Goal: Task Accomplishment & Management: Complete application form

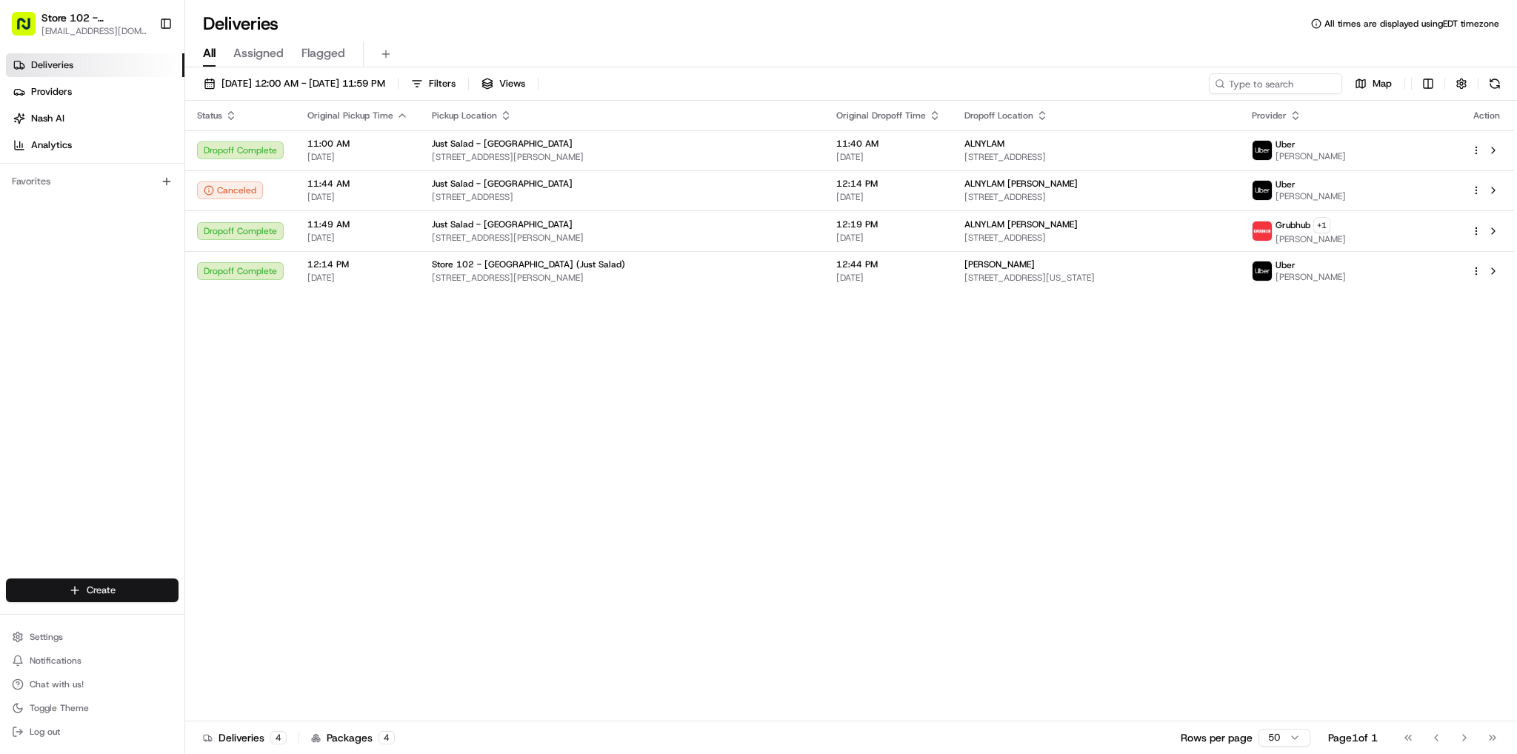
click at [85, 584] on html "Store 102 - [GEOGRAPHIC_DATA] (Just Salad) [EMAIL_ADDRESS][DOMAIN_NAME] Toggle …" at bounding box center [758, 377] width 1517 height 754
click at [237, 613] on link "Delivery" at bounding box center [267, 617] width 165 height 27
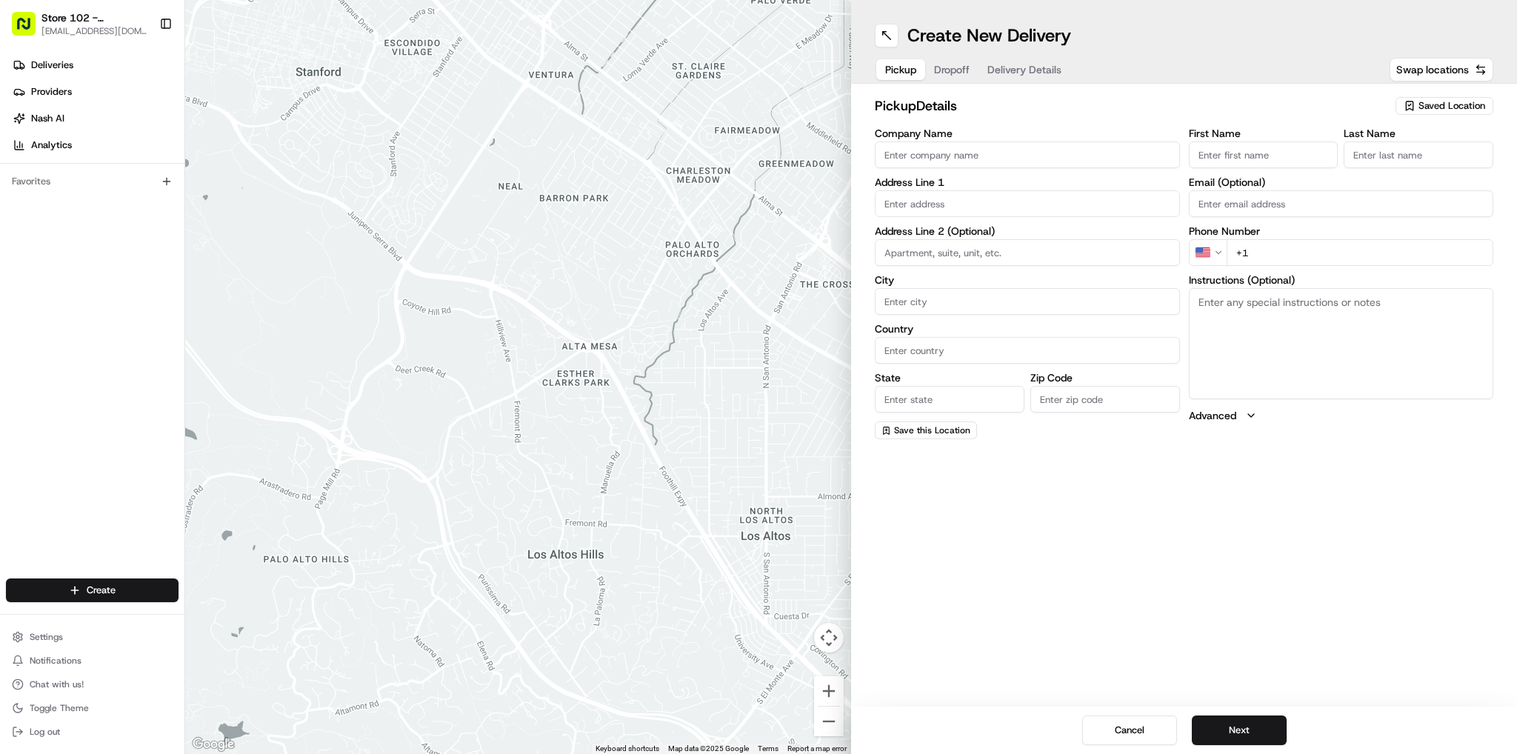
click at [956, 155] on input "Company Name" at bounding box center [1027, 154] width 305 height 27
type input "Just Salad - [GEOGRAPHIC_DATA]"
type input "[STREET_ADDRESS][PERSON_NAME]"
type input "[GEOGRAPHIC_DATA]"
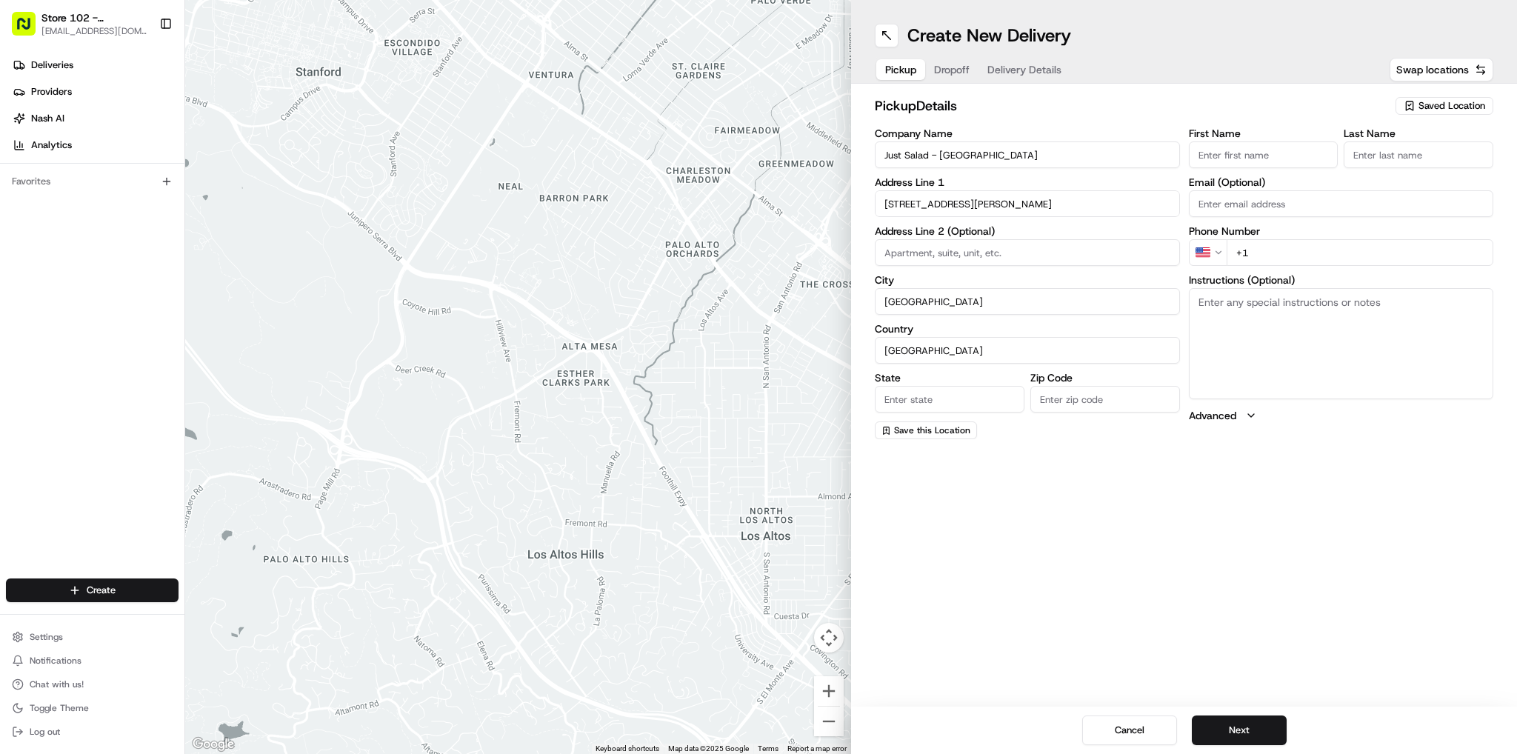
type input "MA"
type input "02141"
type input "Sneha"
type input "B"
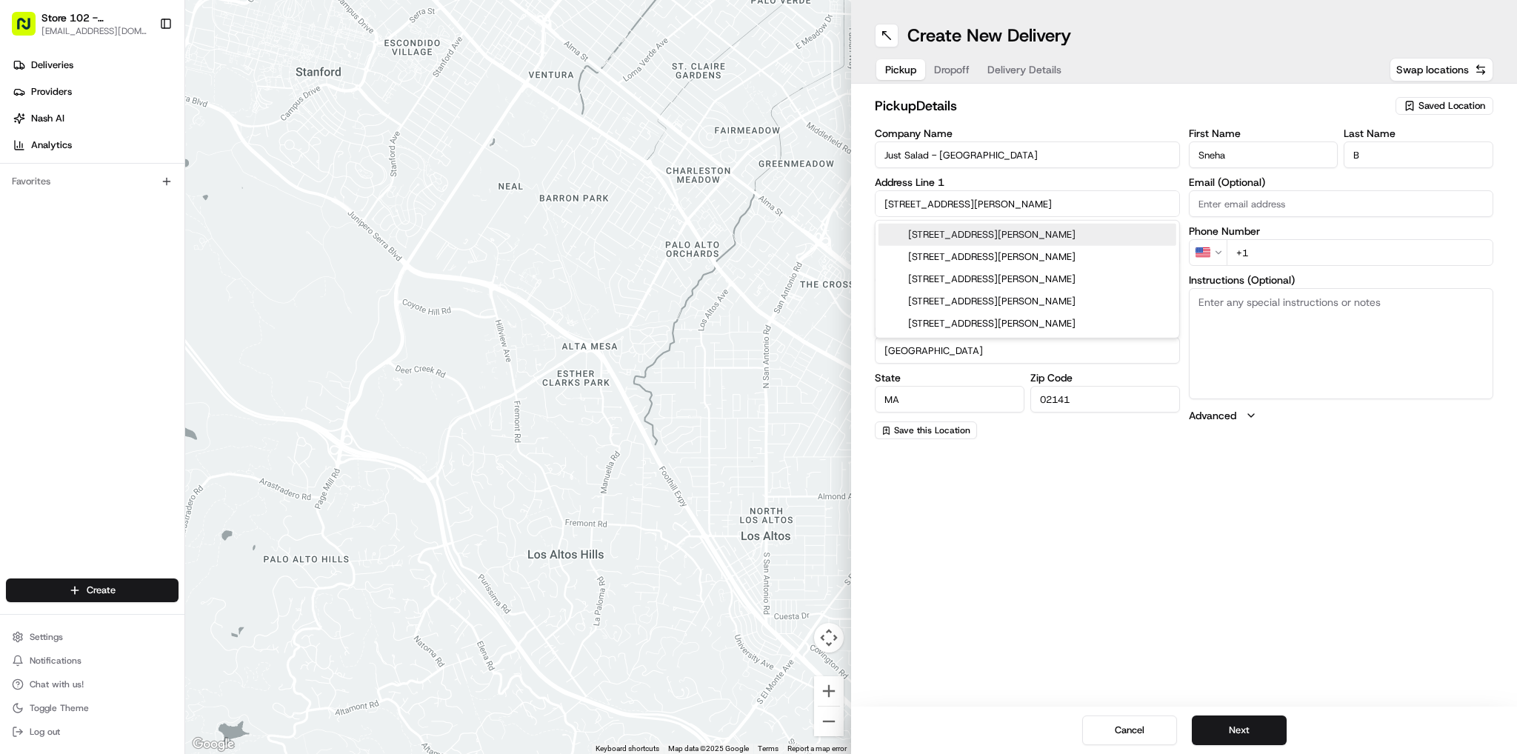
click at [960, 238] on div "[STREET_ADDRESS][PERSON_NAME]" at bounding box center [1027, 235] width 298 height 22
type input "[STREET_ADDRESS][PERSON_NAME]"
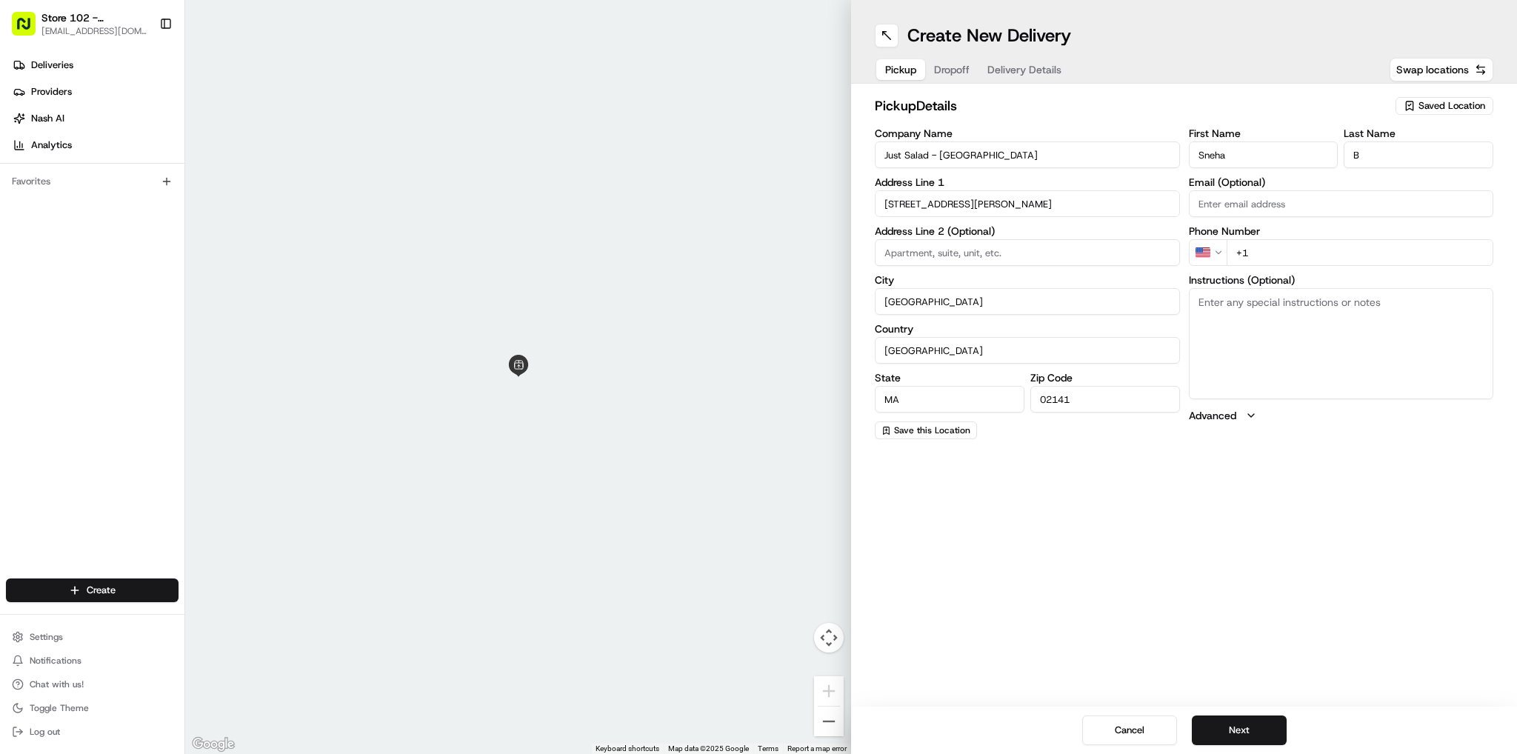
click at [1284, 247] on input "+1" at bounding box center [1359, 252] width 267 height 27
type input "[PHONE_NUMBER]"
click at [1369, 496] on div "Create New Delivery Pickup Dropoff Delivery Details Swap locations pickup Detai…" at bounding box center [1184, 377] width 666 height 754
click at [1231, 732] on button "Next" at bounding box center [1239, 730] width 95 height 30
click at [972, 158] on input "Company Name" at bounding box center [1027, 154] width 305 height 27
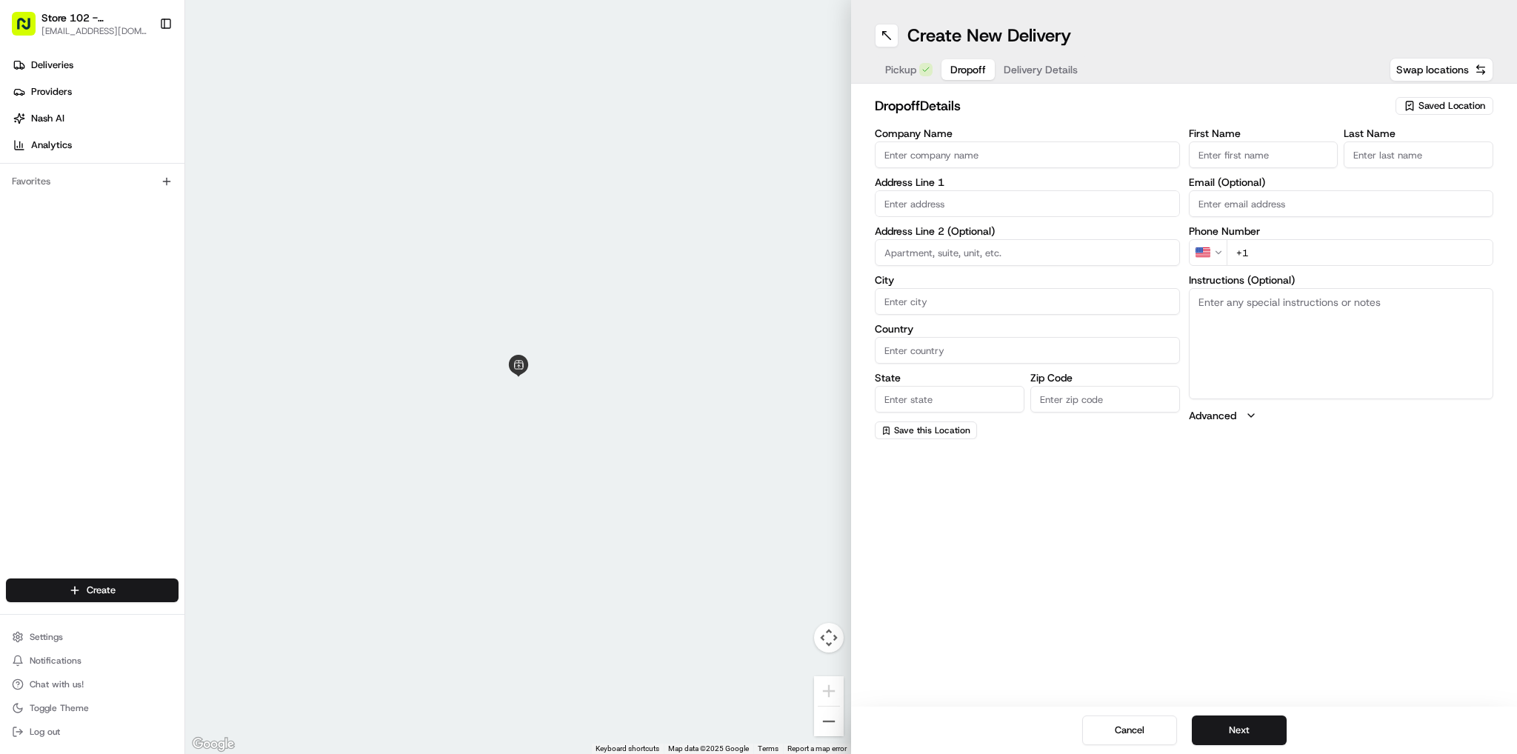
type input "Just Salad"
type input "[STREET_ADDRESS]"
type input "[GEOGRAPHIC_DATA]"
type input "MA"
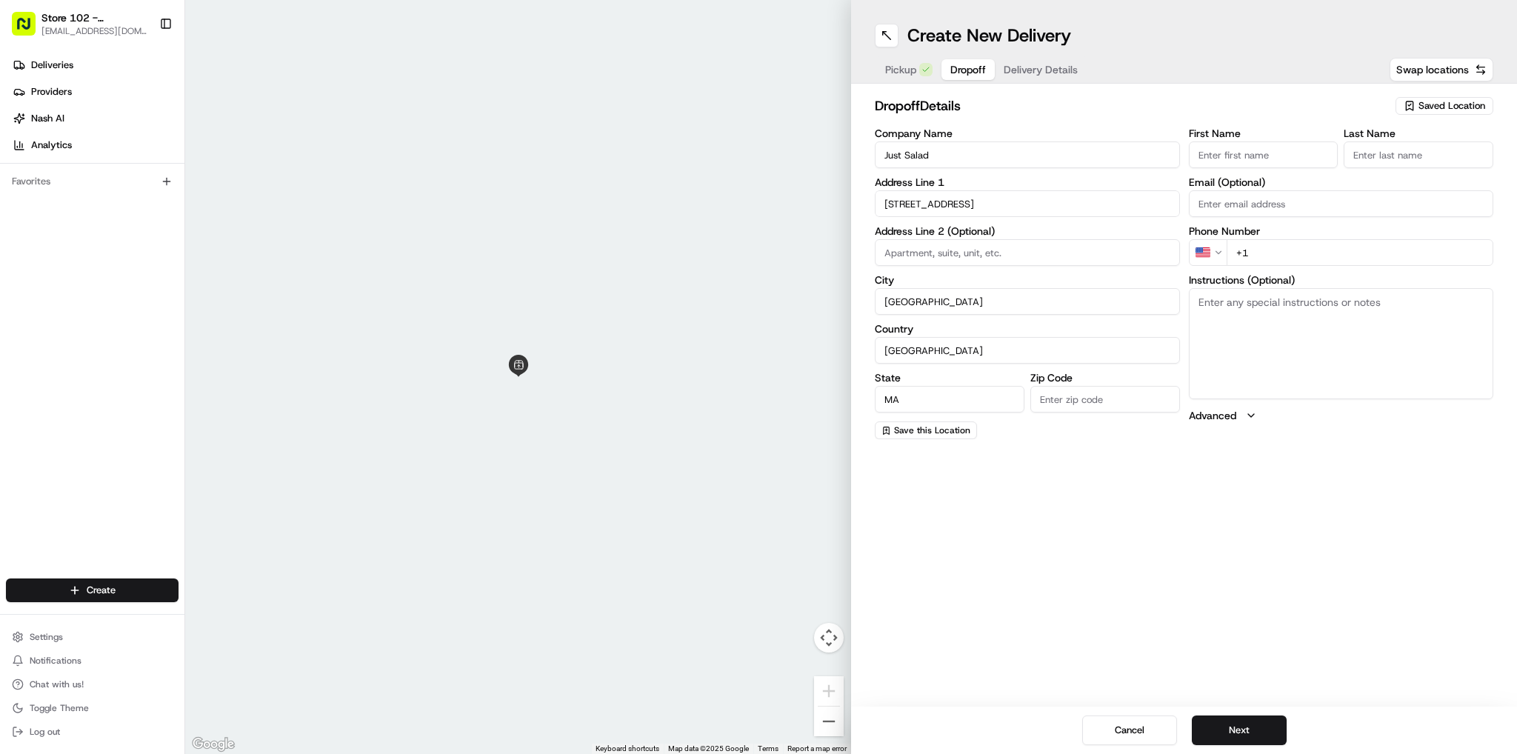
type input "02110"
type input "abby"
type input "b"
click at [1013, 303] on div "[STREET_ADDRESS]" at bounding box center [1027, 301] width 298 height 22
type input "[STREET_ADDRESS]"
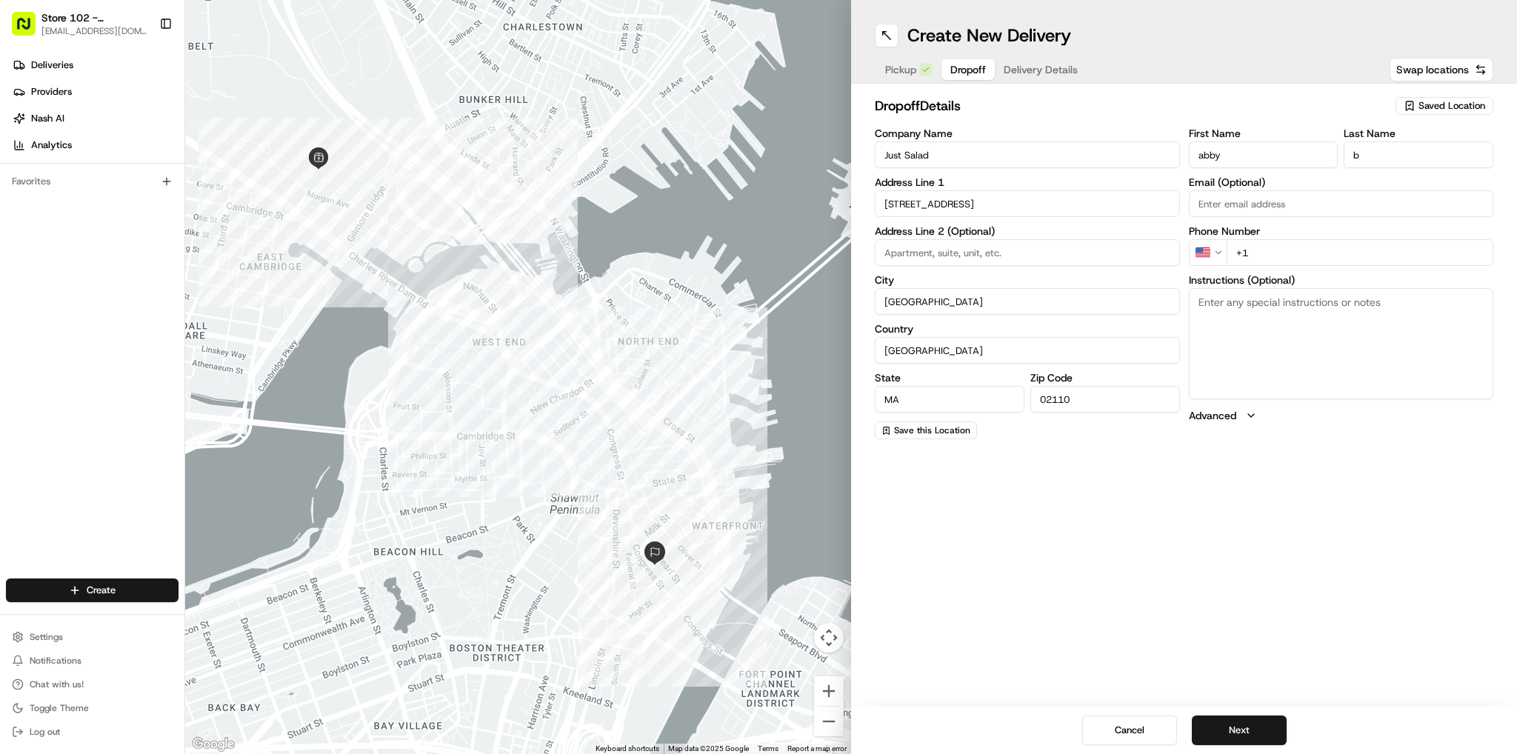
click at [1303, 253] on input "+1" at bounding box center [1359, 252] width 267 height 27
type input "[PHONE_NUMBER]"
click at [1229, 721] on button "Next" at bounding box center [1239, 730] width 95 height 30
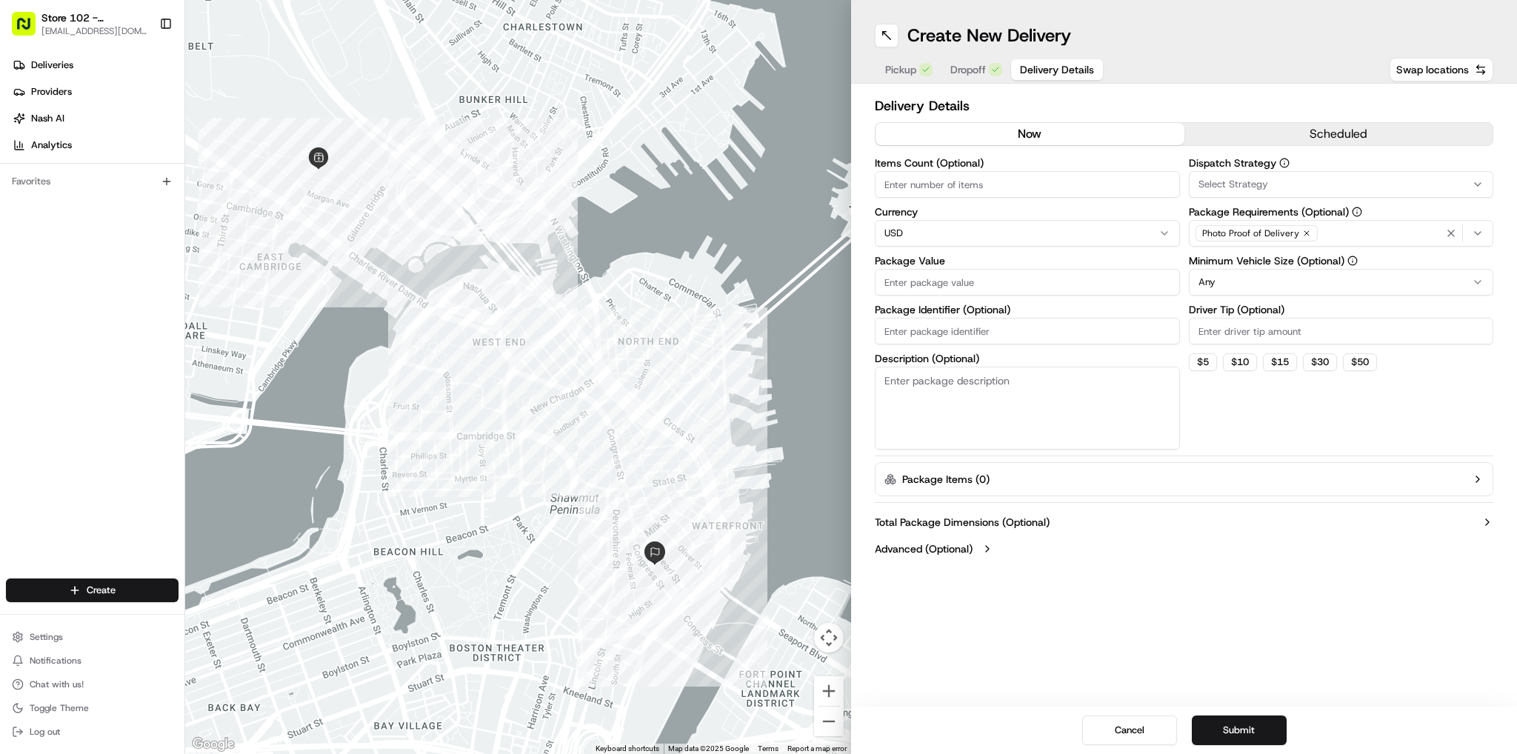
click at [963, 181] on input "Items Count (Optional)" at bounding box center [1027, 184] width 305 height 27
type input "1"
click at [966, 290] on input "Package Value" at bounding box center [1027, 282] width 305 height 27
type input "25"
click at [1486, 231] on div "button" at bounding box center [1466, 233] width 47 height 18
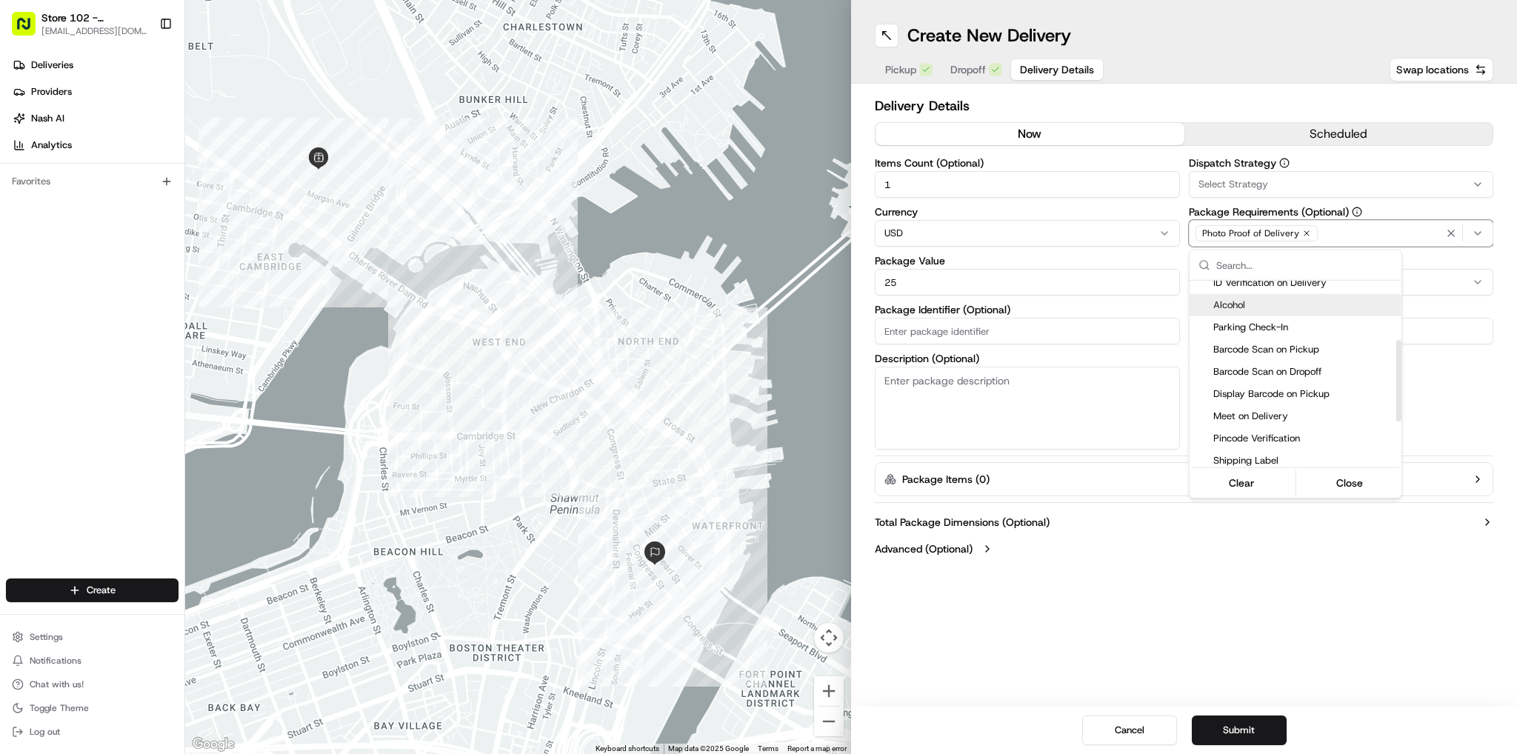
scroll to position [148, 0]
click at [1235, 438] on span "Pincode Verification" at bounding box center [1304, 432] width 182 height 13
click at [1035, 726] on html "Store 102 - [GEOGRAPHIC_DATA] (Just Salad) [EMAIL_ADDRESS][DOMAIN_NAME] Toggle …" at bounding box center [758, 377] width 1517 height 754
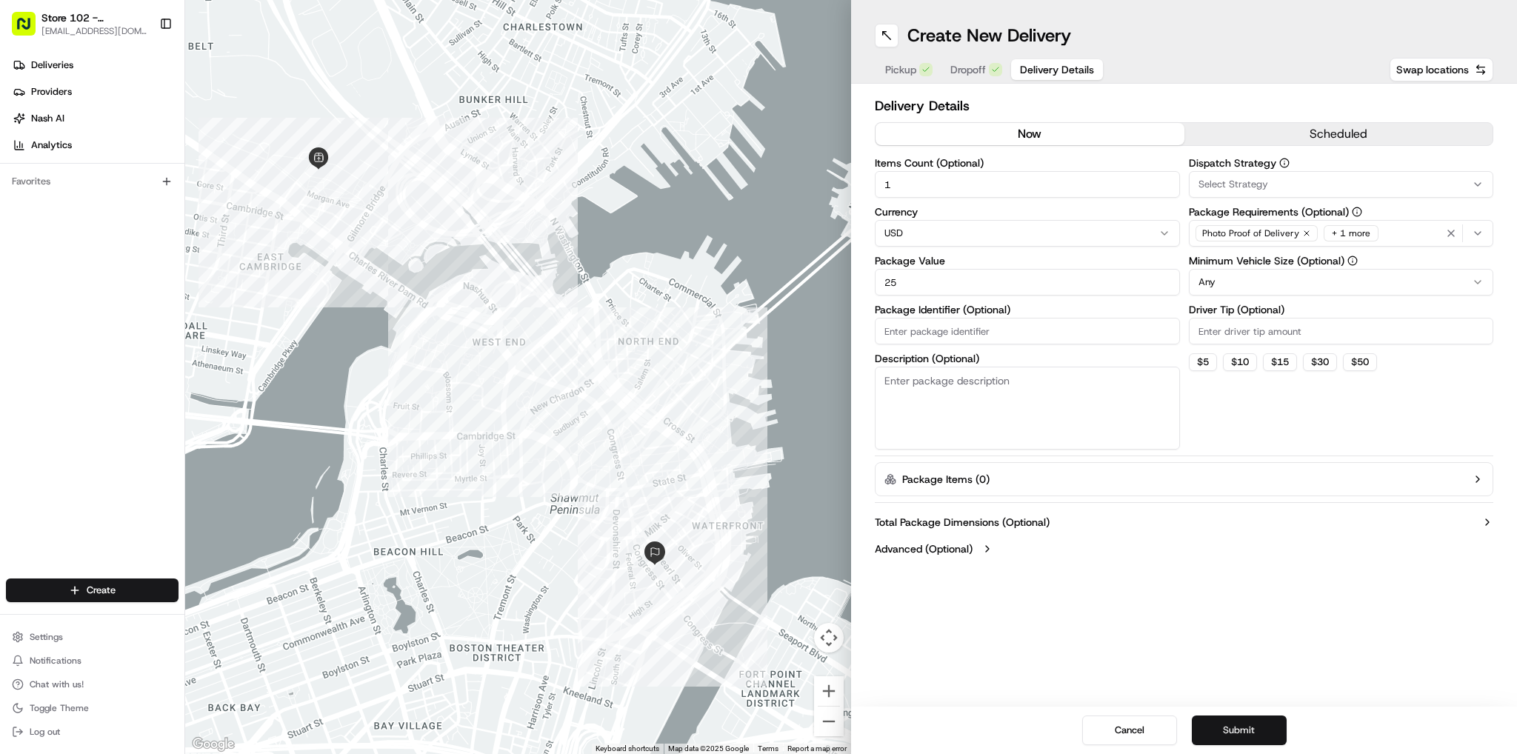
click at [1223, 729] on button "Submit" at bounding box center [1239, 730] width 95 height 30
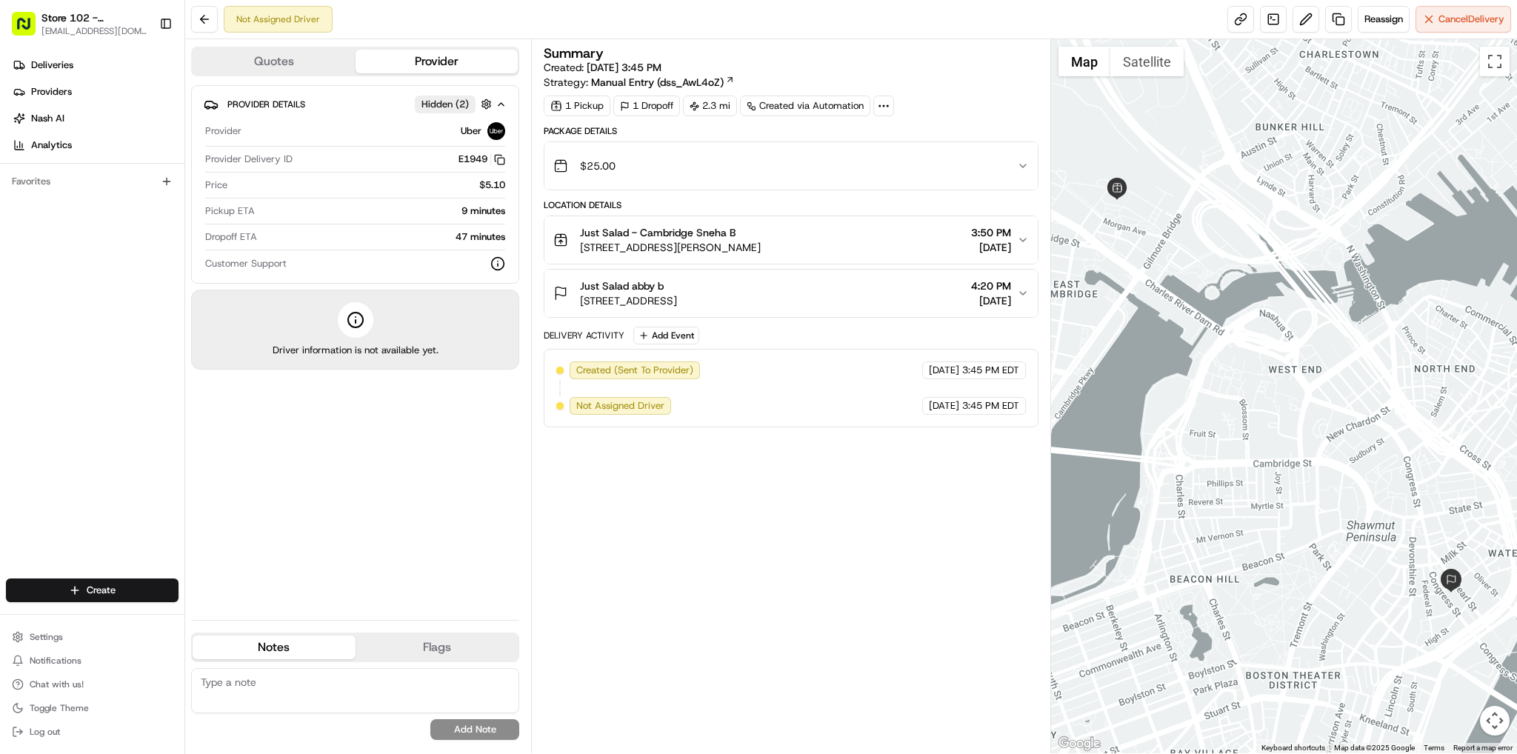
click at [1026, 165] on icon "button" at bounding box center [1023, 166] width 12 height 12
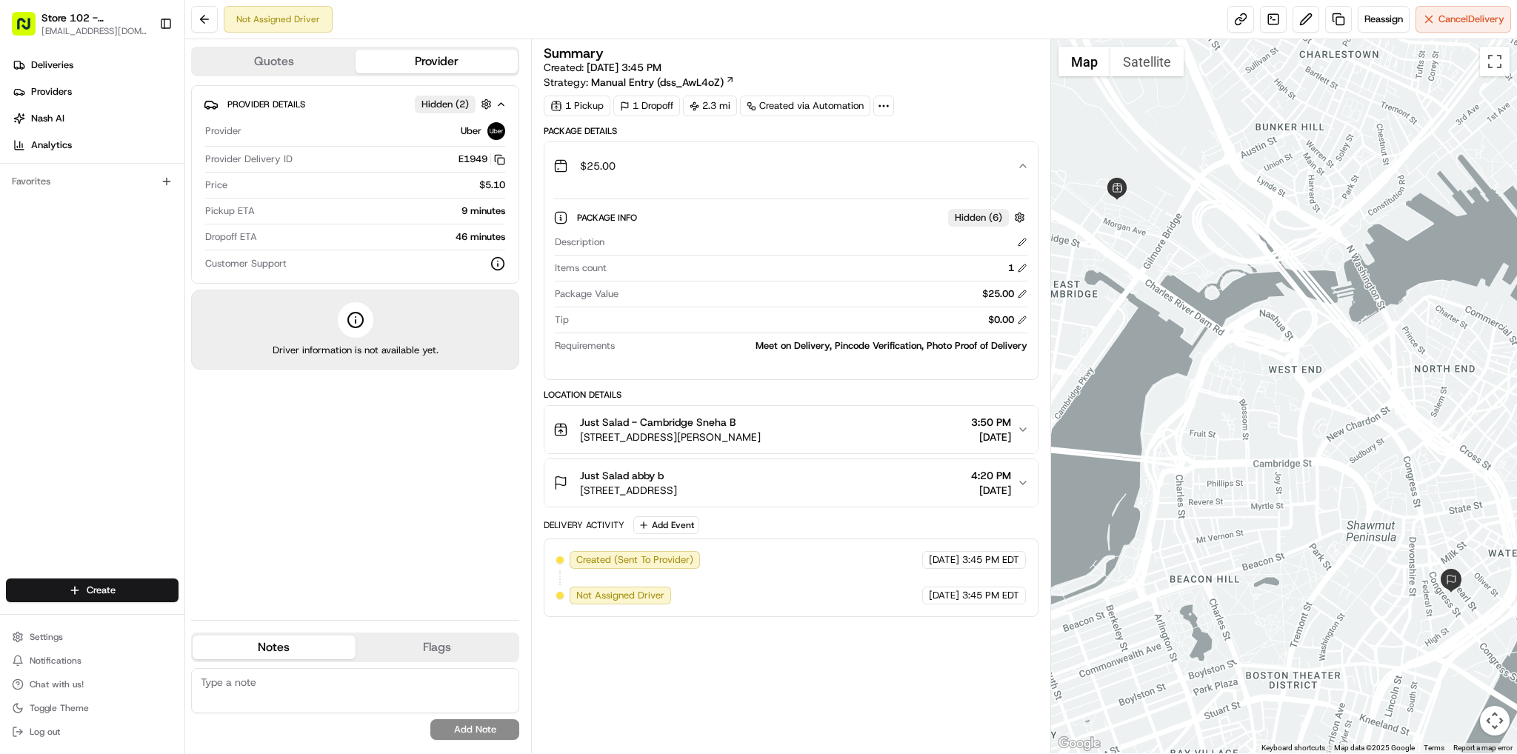
click at [1020, 167] on icon "button" at bounding box center [1023, 166] width 12 height 12
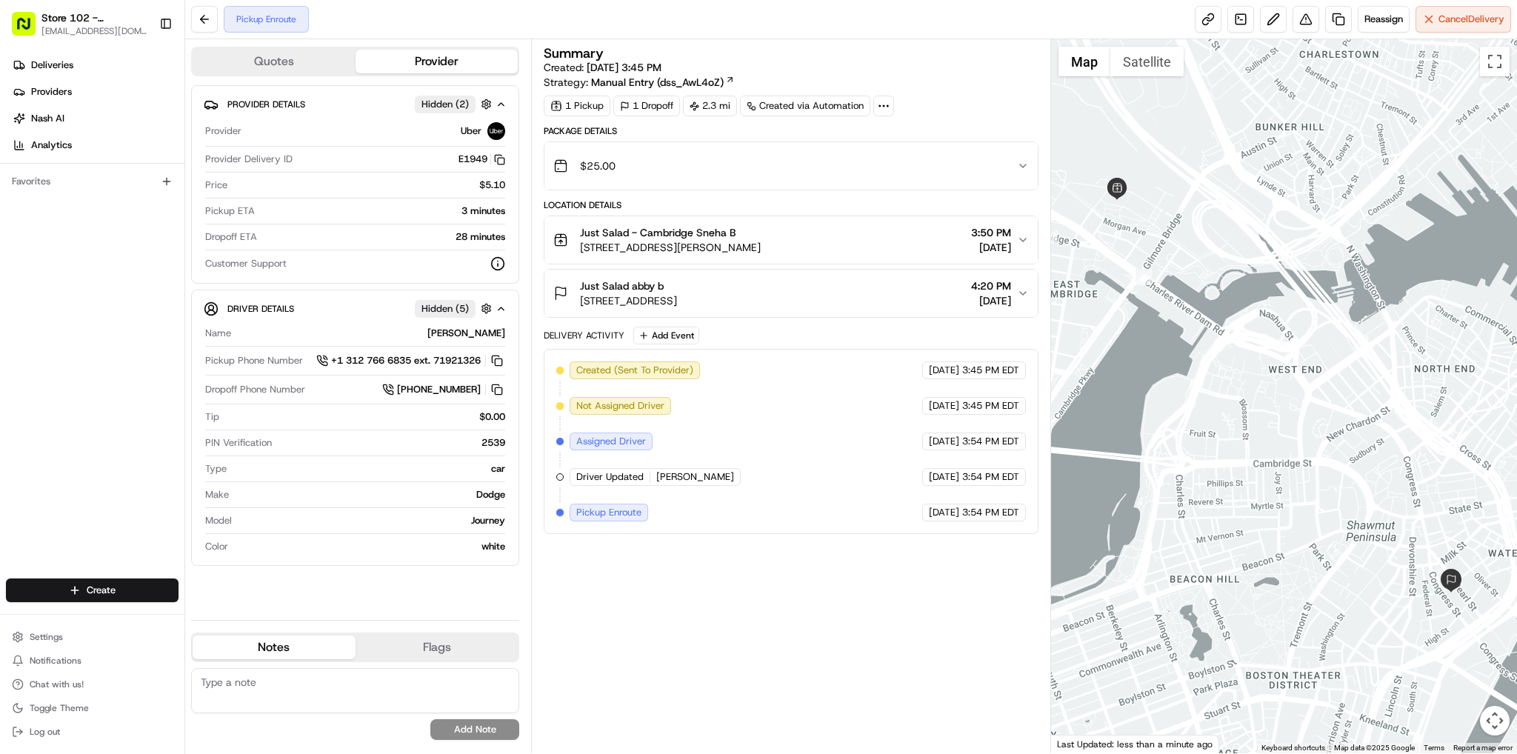
click at [153, 230] on div "Deliveries Providers [PERSON_NAME] Analytics Favorites" at bounding box center [92, 317] width 184 height 540
